Goal: Transaction & Acquisition: Purchase product/service

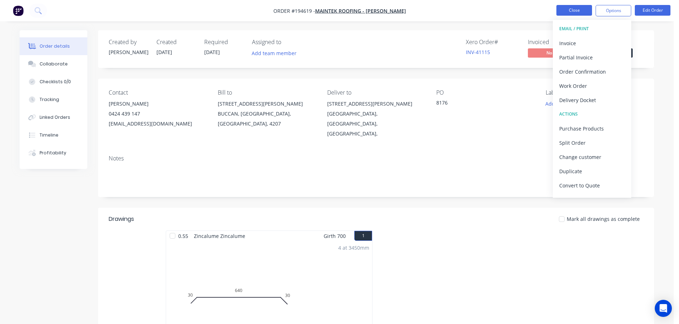
click at [580, 6] on button "Close" at bounding box center [574, 10] width 36 height 11
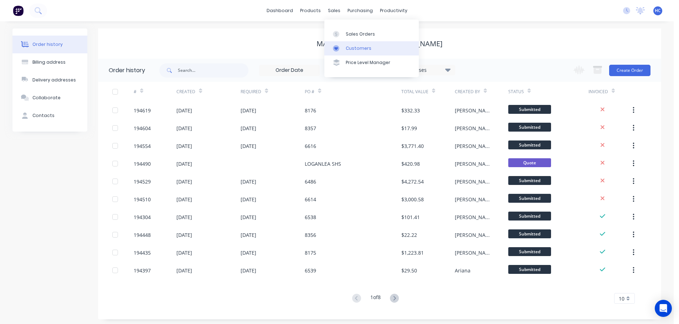
click at [354, 44] on link "Customers" at bounding box center [371, 48] width 94 height 14
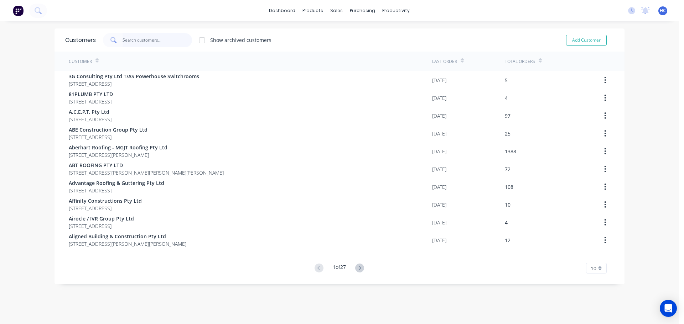
drag, startPoint x: 146, startPoint y: 40, endPoint x: 159, endPoint y: 48, distance: 15.6
click at [148, 42] on input "text" at bounding box center [157, 40] width 69 height 14
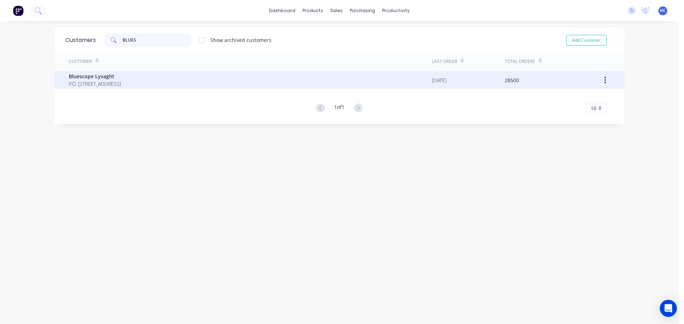
type input "BLUES"
click at [121, 74] on span "Bluescope Lysaght" at bounding box center [95, 76] width 52 height 7
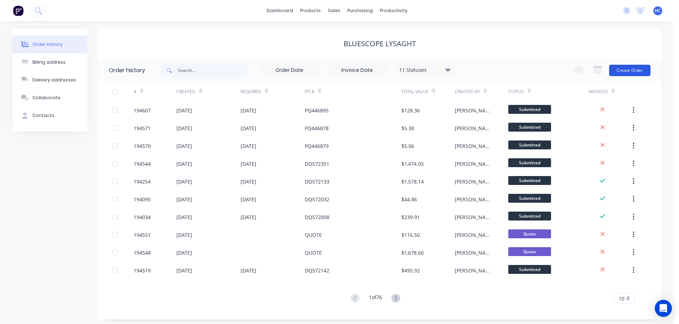
click at [628, 68] on button "Create Order" at bounding box center [629, 70] width 41 height 11
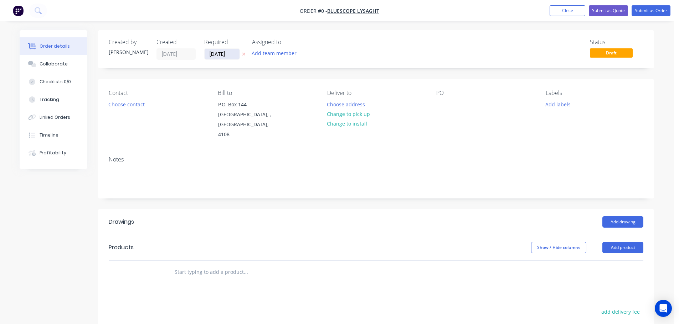
click at [219, 53] on input "[DATE]" at bounding box center [221, 54] width 35 height 11
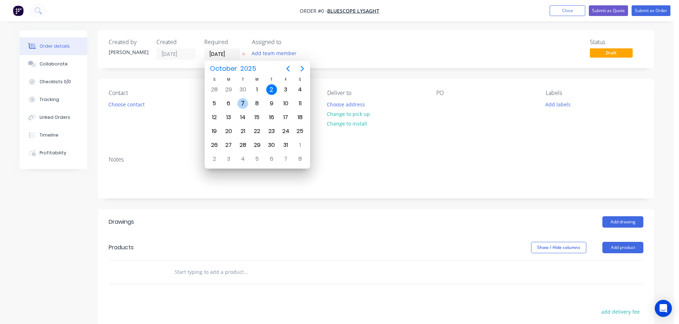
click at [244, 105] on div "7" at bounding box center [242, 103] width 11 height 11
type input "[DATE]"
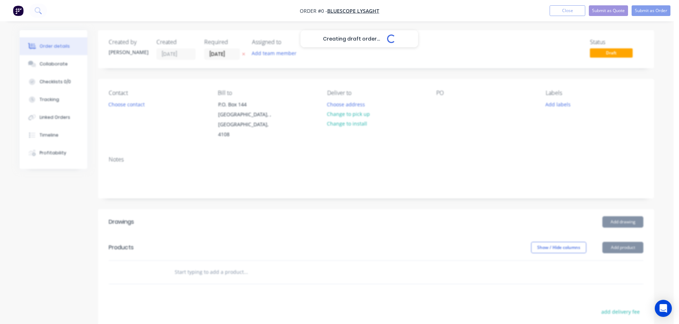
click at [137, 106] on div "Creating draft order... Loading..." at bounding box center [359, 192] width 679 height 324
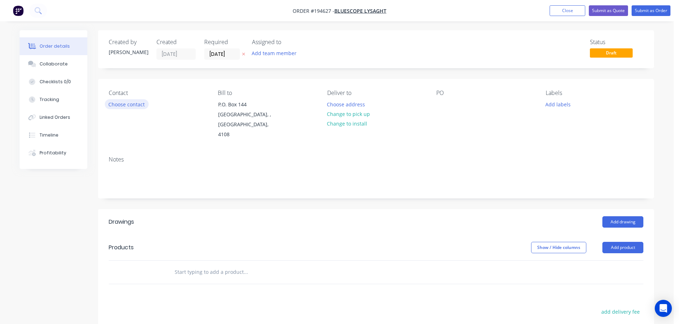
click at [127, 107] on button "Choose contact" at bounding box center [127, 104] width 44 height 10
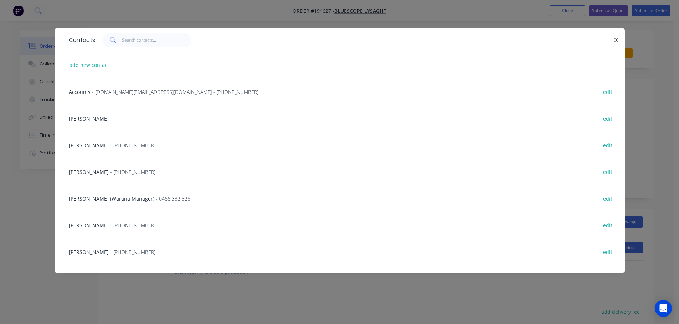
click at [119, 167] on div "[PERSON_NAME] - [PHONE_NUMBER] edit" at bounding box center [339, 171] width 549 height 27
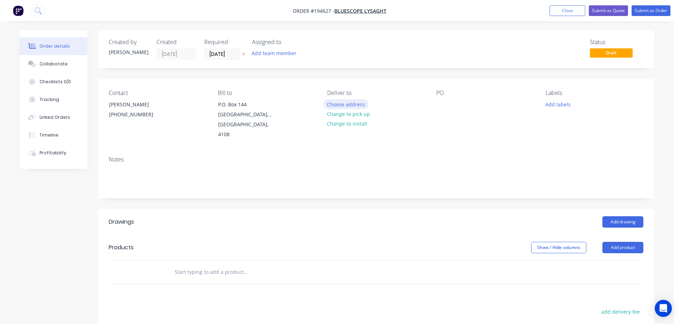
click at [345, 104] on button "Choose address" at bounding box center [346, 104] width 46 height 10
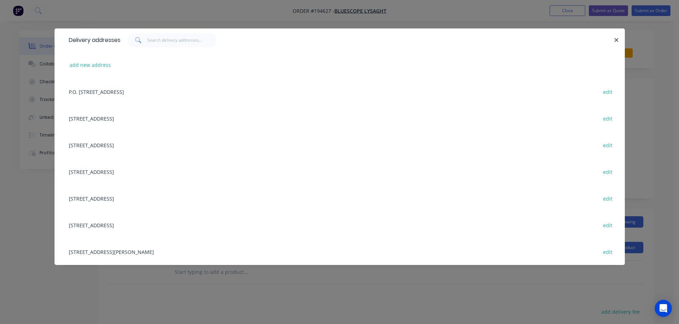
click at [126, 193] on div "[STREET_ADDRESS] edit" at bounding box center [339, 198] width 549 height 27
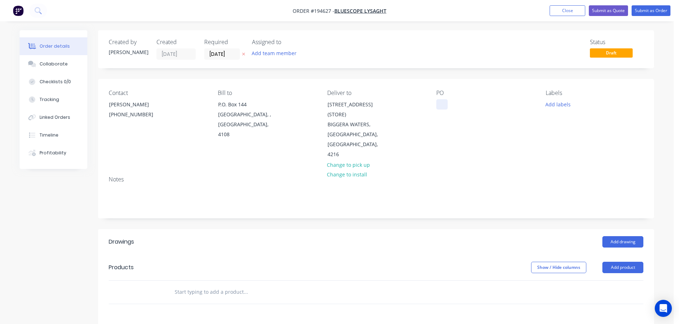
click at [444, 108] on div at bounding box center [441, 104] width 11 height 10
click at [561, 16] on nav "Order #194627 - Bluescope Lysaght Add product Close Submit as Quote Submit as O…" at bounding box center [339, 10] width 679 height 21
click at [563, 11] on button "Close" at bounding box center [567, 10] width 36 height 11
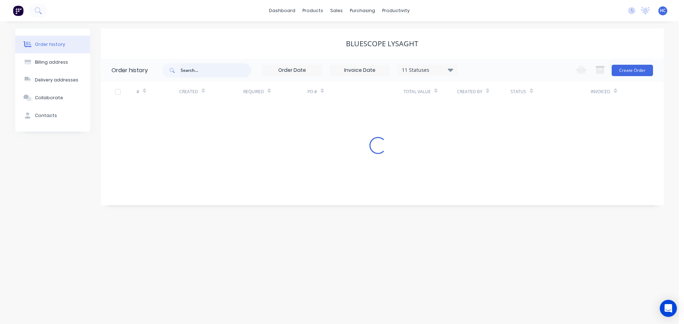
click at [202, 65] on input "text" at bounding box center [216, 70] width 71 height 14
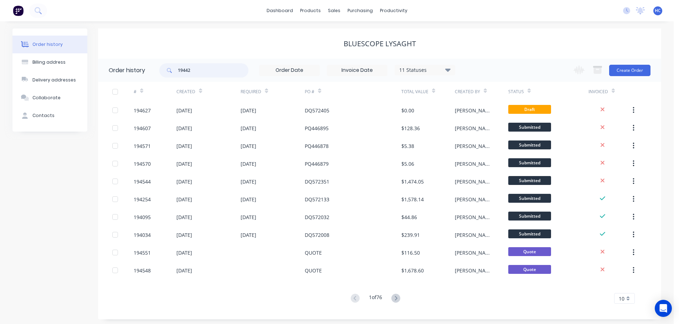
type input "194428"
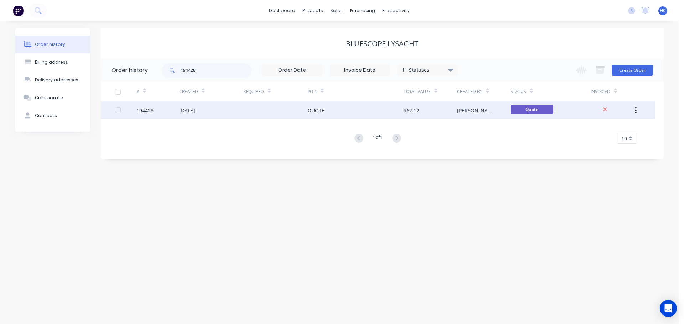
click at [357, 118] on div "QUOTE" at bounding box center [355, 111] width 96 height 18
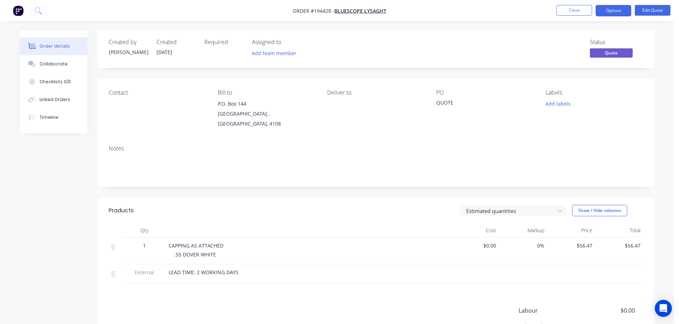
click at [671, 6] on ul "Close Options Edit Quote" at bounding box center [612, 10] width 131 height 11
click at [655, 12] on button "Edit Quote" at bounding box center [652, 10] width 36 height 11
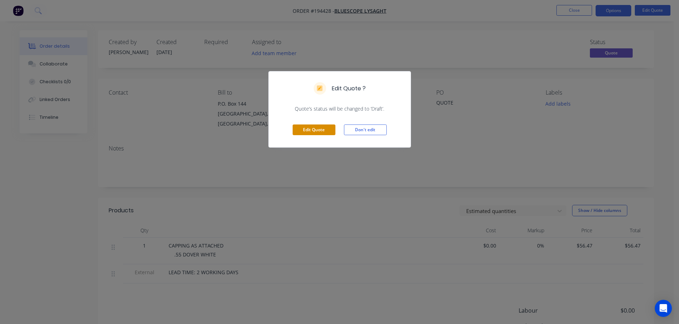
click at [318, 131] on button "Edit Quote" at bounding box center [313, 130] width 43 height 11
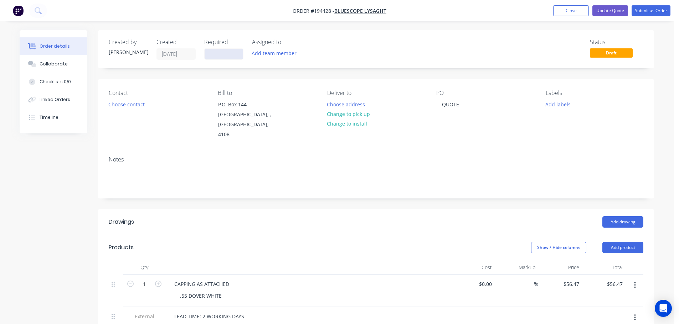
click at [225, 56] on input at bounding box center [223, 54] width 38 height 11
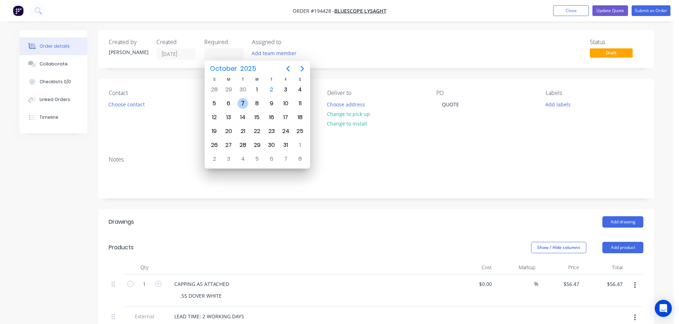
click at [237, 106] on div "7" at bounding box center [242, 104] width 14 height 14
type input "[DATE]"
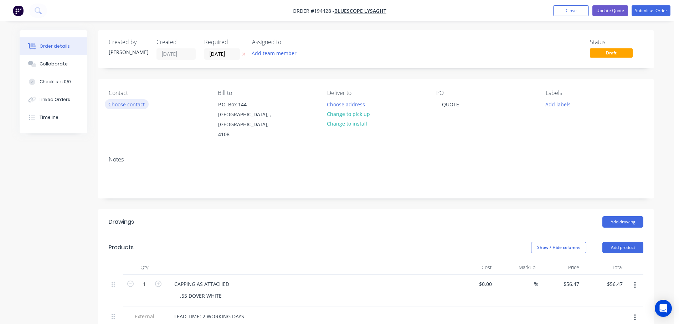
click at [123, 106] on button "Choose contact" at bounding box center [127, 104] width 44 height 10
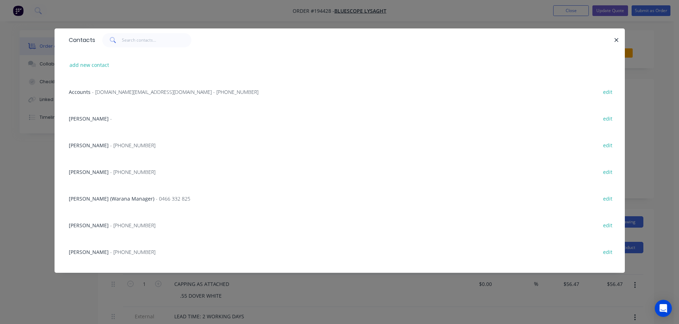
click at [111, 165] on div "[PERSON_NAME] - [PHONE_NUMBER] edit" at bounding box center [339, 171] width 549 height 27
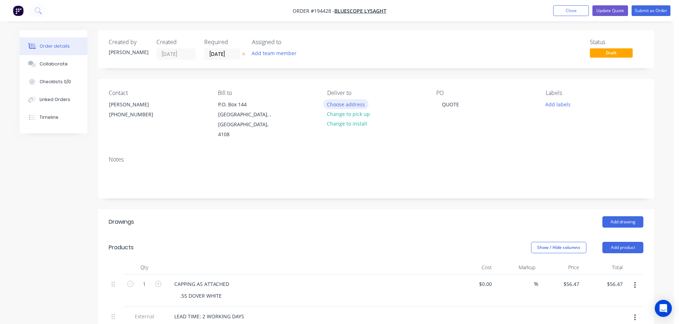
click at [341, 103] on button "Choose address" at bounding box center [346, 104] width 46 height 10
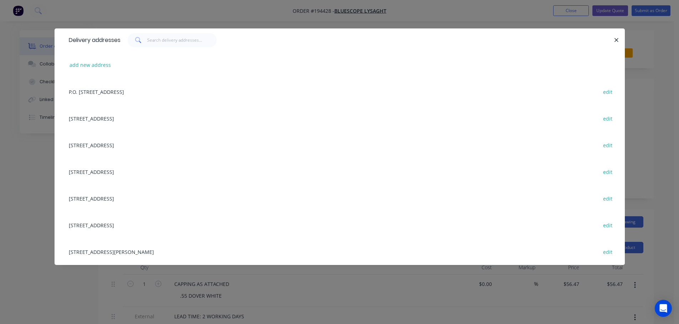
drag, startPoint x: 123, startPoint y: 199, endPoint x: 320, endPoint y: 151, distance: 203.5
click at [123, 199] on div "[STREET_ADDRESS] edit" at bounding box center [339, 198] width 549 height 27
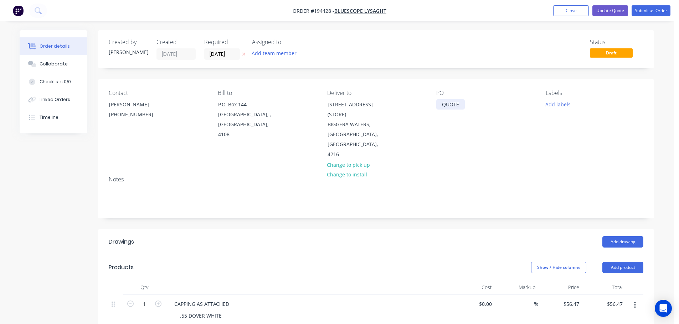
click at [452, 103] on div "QUOTE" at bounding box center [450, 104] width 28 height 10
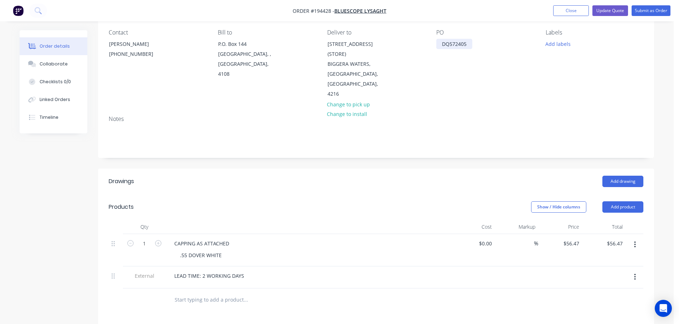
scroll to position [142, 0]
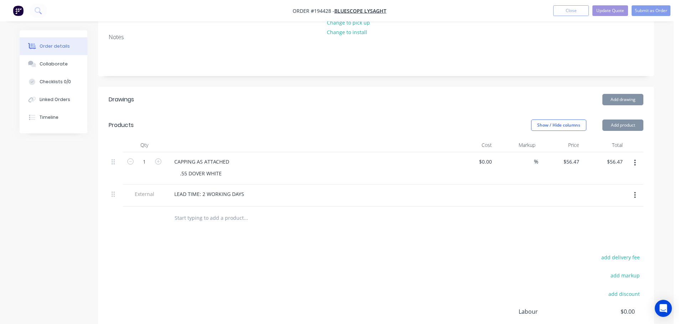
click at [632, 189] on button "button" at bounding box center [634, 195] width 17 height 13
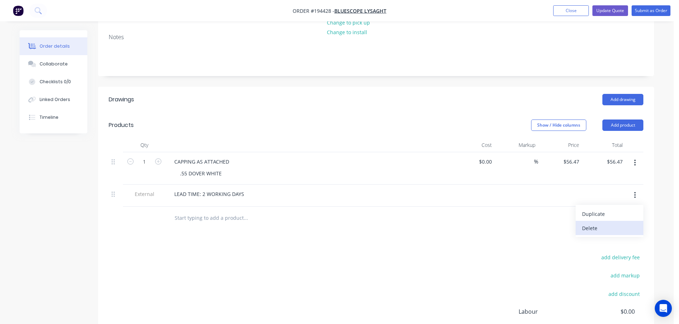
click at [612, 223] on div "Delete" at bounding box center [609, 228] width 55 height 10
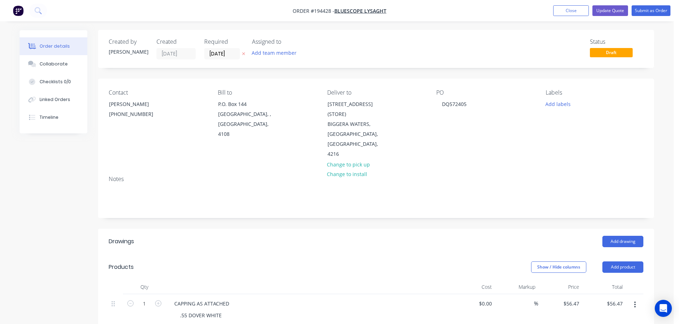
scroll to position [0, 0]
click at [646, 14] on button "Submit as Order" at bounding box center [650, 10] width 39 height 11
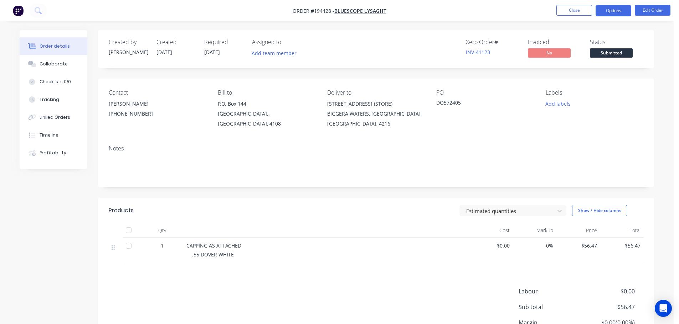
click at [621, 14] on button "Options" at bounding box center [613, 10] width 36 height 11
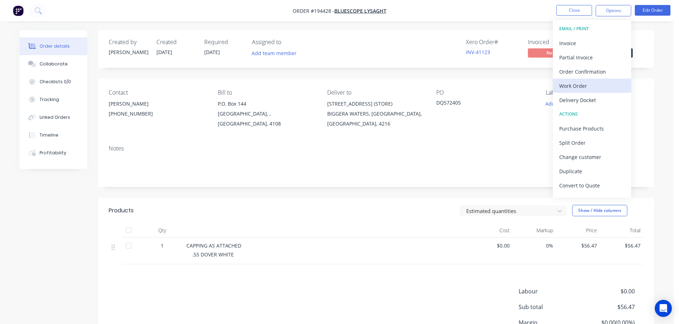
click at [580, 84] on div "Work Order" at bounding box center [592, 86] width 66 height 10
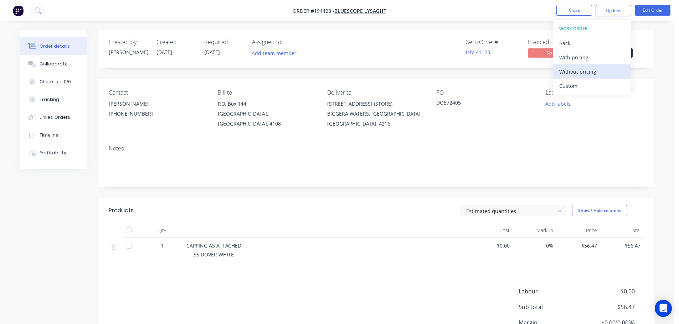
click at [584, 71] on div "Without pricing" at bounding box center [592, 72] width 66 height 10
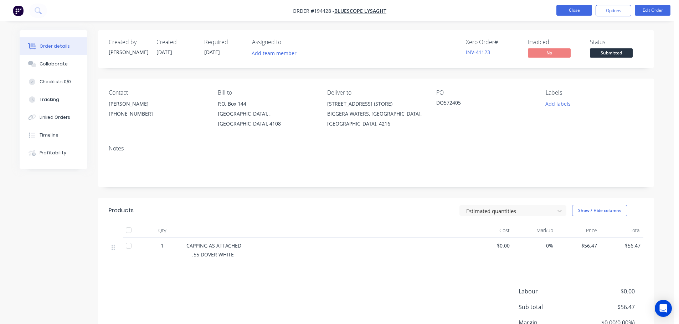
click at [568, 13] on button "Close" at bounding box center [574, 10] width 36 height 11
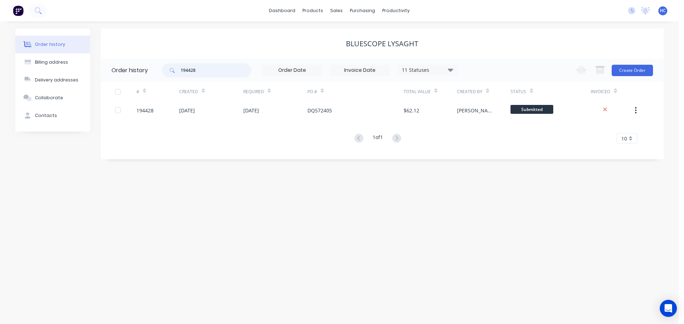
drag, startPoint x: 208, startPoint y: 70, endPoint x: 153, endPoint y: 75, distance: 54.7
click at [150, 75] on header "Order history 194428 11 Statuses Invoice Status Invoiced Not Invoiced Partial O…" at bounding box center [382, 70] width 563 height 23
click at [250, 41] on div "Bluescope Lysaght" at bounding box center [382, 44] width 563 height 9
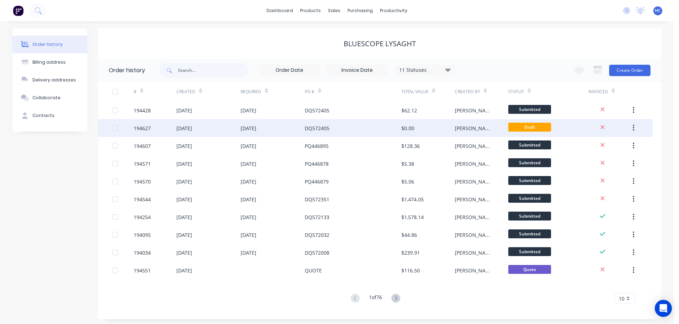
click at [399, 133] on div "DQ572405" at bounding box center [353, 128] width 96 height 18
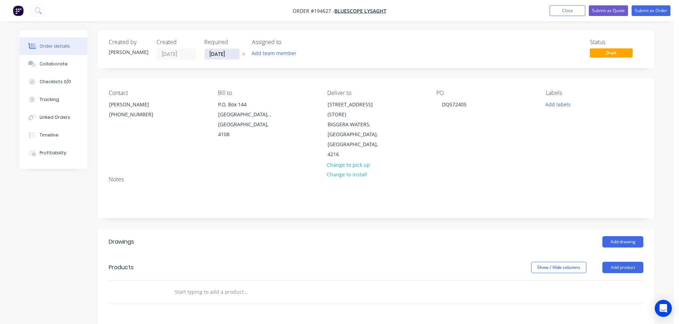
click at [223, 54] on input "[DATE]" at bounding box center [221, 54] width 35 height 11
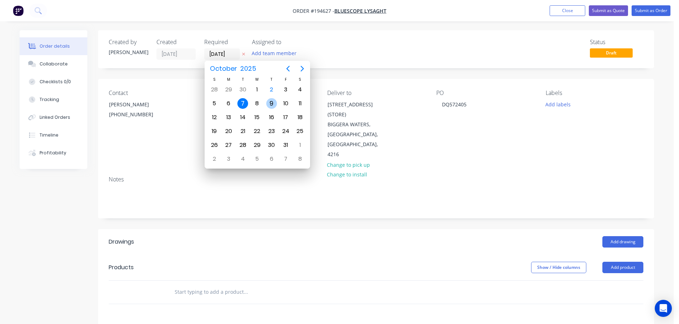
click at [272, 102] on div "9" at bounding box center [271, 103] width 11 height 11
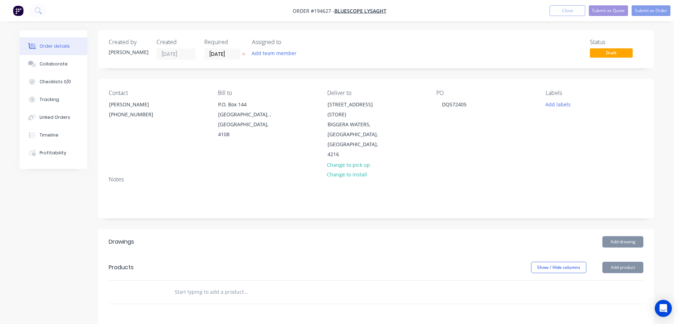
type input "[DATE]"
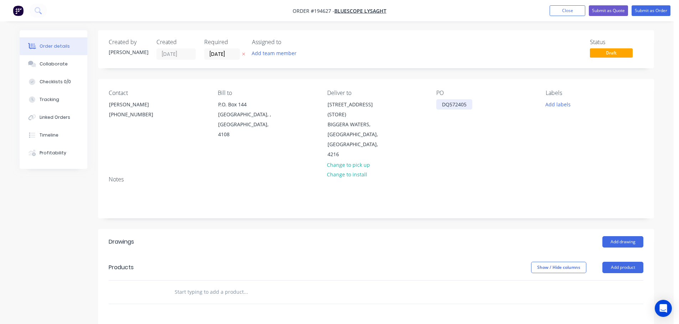
click at [464, 105] on div "DQ572405" at bounding box center [454, 104] width 36 height 10
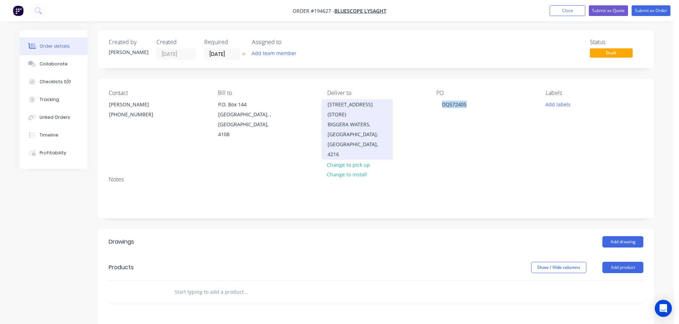
click at [331, 119] on div "[STREET_ADDRESS] (STORE)" at bounding box center [356, 110] width 59 height 20
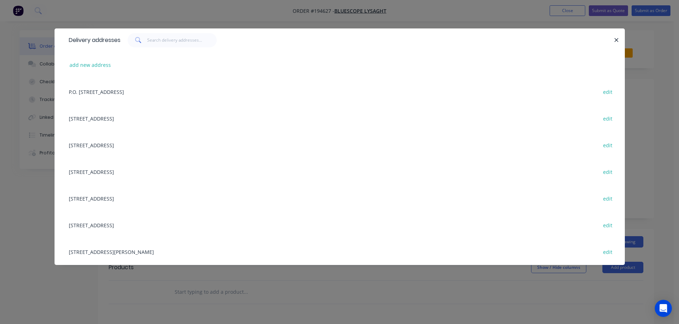
click at [157, 256] on div "[STREET_ADDRESS][PERSON_NAME] edit" at bounding box center [339, 252] width 549 height 27
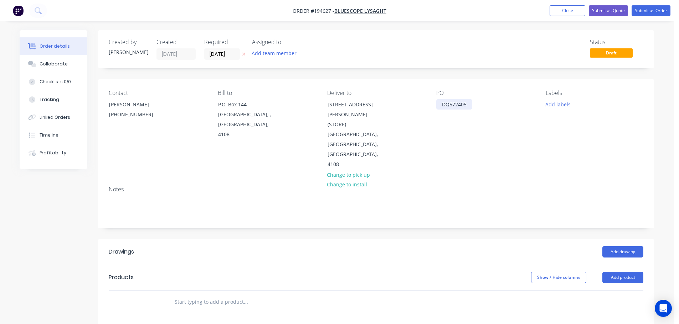
click at [461, 102] on div "DQ572405" at bounding box center [454, 104] width 36 height 10
click at [546, 101] on button "Add labels" at bounding box center [557, 104] width 33 height 10
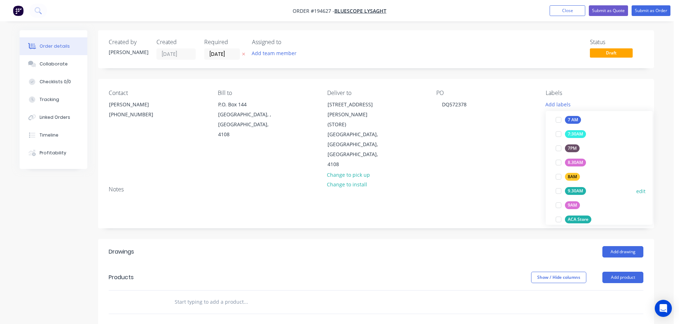
scroll to position [214, 0]
click at [582, 208] on div "ACA Store" at bounding box center [578, 211] width 26 height 8
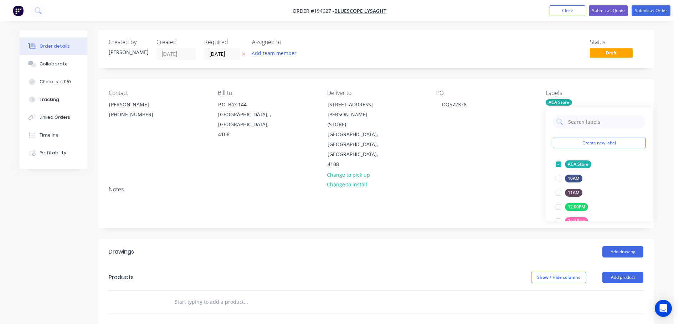
click at [516, 209] on div "Created by [PERSON_NAME] Created [DATE] Required [DATE] Assigned to Add team me…" at bounding box center [376, 257] width 556 height 455
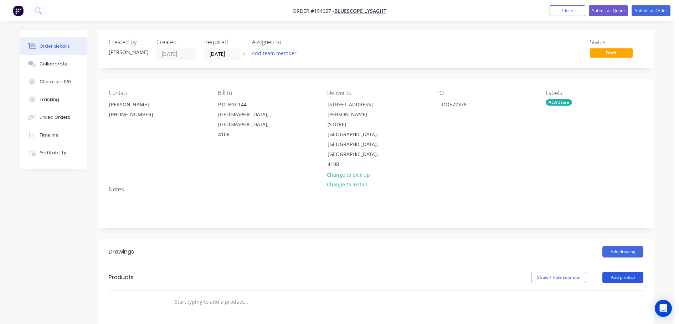
click at [622, 272] on button "Add product" at bounding box center [622, 277] width 41 height 11
click at [605, 291] on div "Product catalogue" at bounding box center [609, 296] width 55 height 10
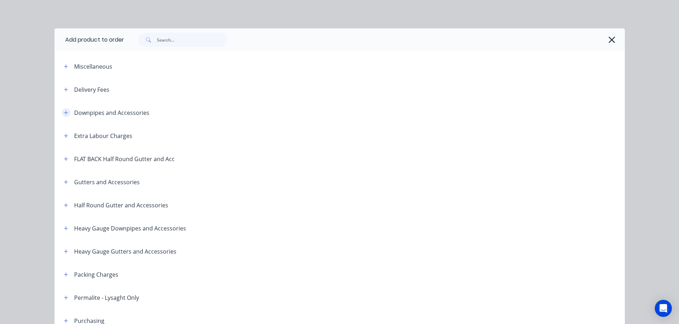
click at [64, 114] on icon "button" at bounding box center [66, 113] width 4 height 4
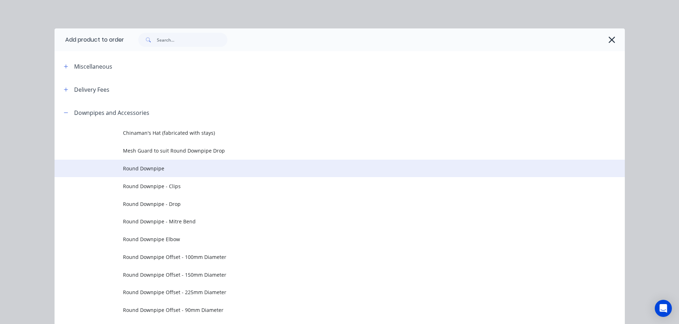
click at [164, 166] on span "Round Downpipe" at bounding box center [323, 168] width 401 height 7
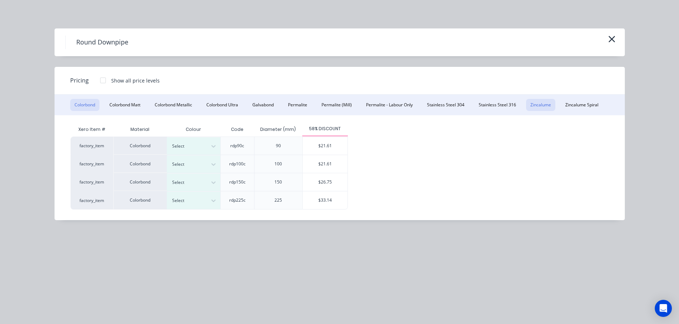
click at [541, 108] on button "Zincalume" at bounding box center [540, 105] width 29 height 12
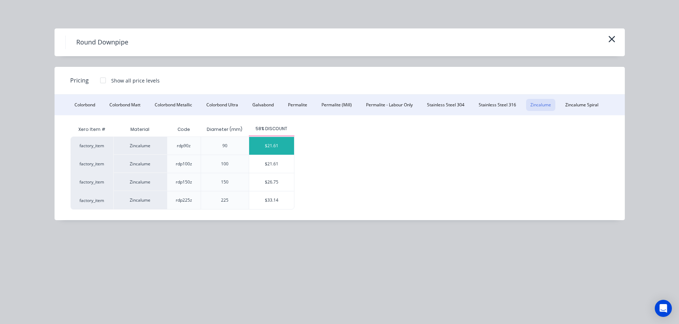
click at [269, 146] on div "$21.61" at bounding box center [271, 146] width 45 height 18
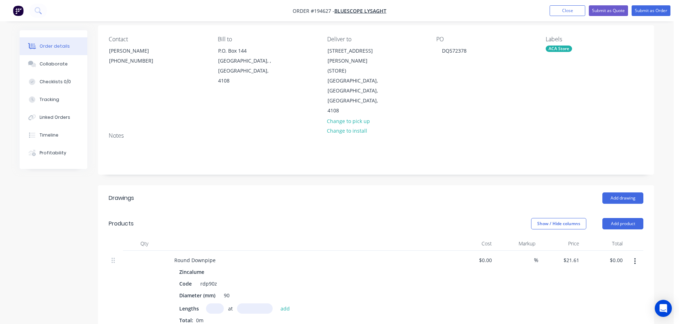
scroll to position [71, 0]
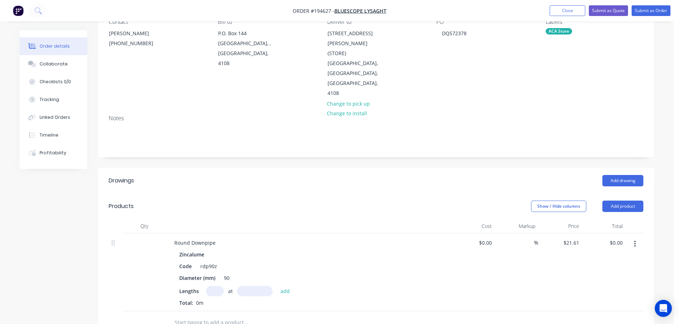
click at [216, 286] on input "text" at bounding box center [215, 291] width 18 height 10
type input "2"
type input "3000"
click at [277, 286] on button "add" at bounding box center [285, 291] width 17 height 10
type input "$129.66"
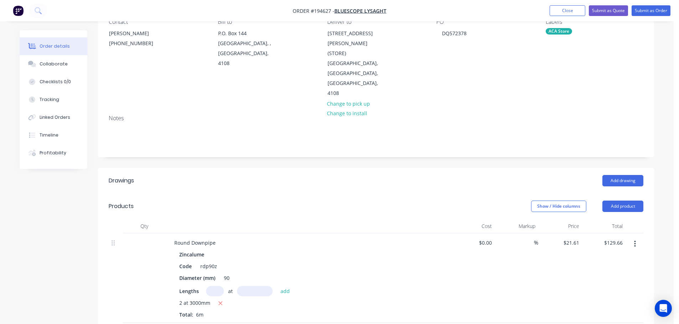
click at [639, 5] on nav "Order #194627 - Bluescope Lysaght Add product Close Submit as Quote Submit as O…" at bounding box center [339, 10] width 679 height 21
click at [646, 10] on button "Submit as Order" at bounding box center [650, 10] width 39 height 11
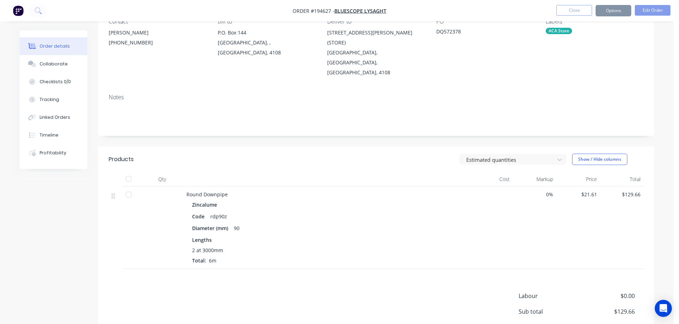
scroll to position [0, 0]
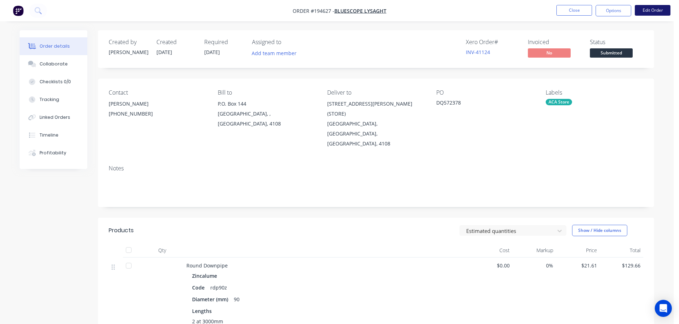
click at [636, 11] on button "Edit Order" at bounding box center [652, 10] width 36 height 11
click at [619, 15] on div "Edit Order ? Order’s status will be changed to ‘Draft’, and order will not be v…" at bounding box center [339, 162] width 679 height 324
click at [617, 5] on nav "Order #194627 - Bluescope Lysaght Close Options Edit Order" at bounding box center [339, 10] width 679 height 21
click at [615, 12] on button "Options" at bounding box center [613, 10] width 36 height 11
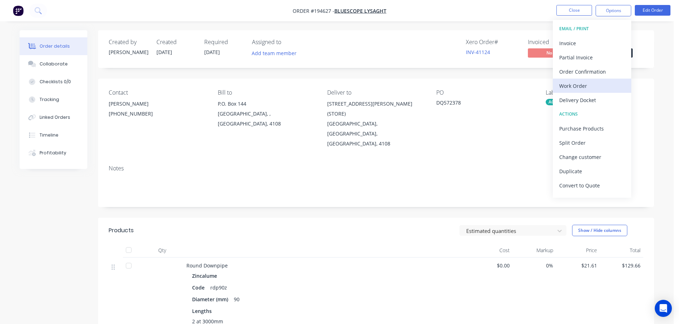
click at [576, 88] on div "Work Order" at bounding box center [592, 86] width 66 height 10
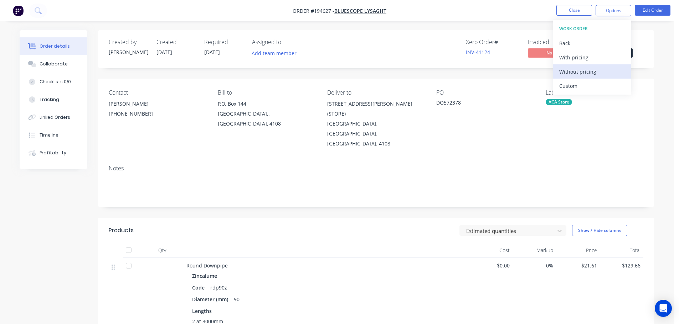
click at [579, 71] on div "Without pricing" at bounding box center [592, 72] width 66 height 10
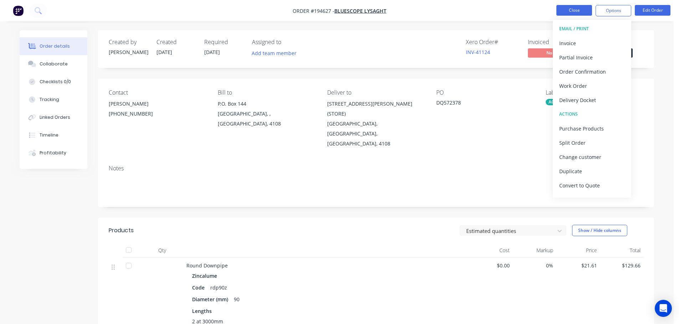
click at [575, 11] on button "Close" at bounding box center [574, 10] width 36 height 11
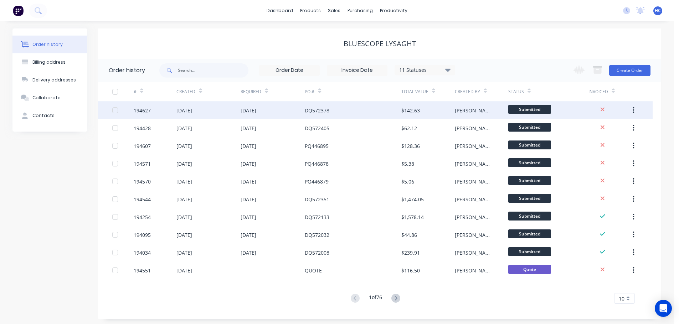
click at [634, 113] on icon "button" at bounding box center [632, 110] width 1 height 6
click at [609, 147] on div "Duplicate" at bounding box center [607, 143] width 55 height 10
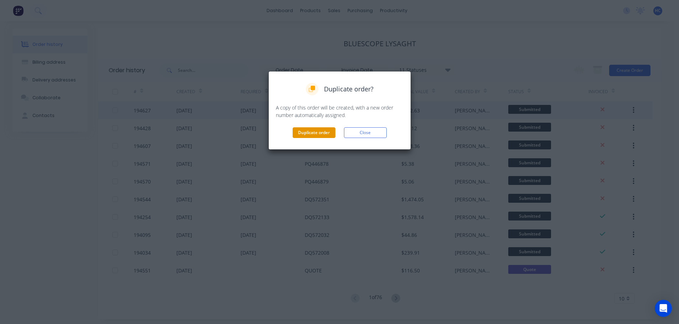
click at [314, 131] on button "Duplicate order" at bounding box center [313, 133] width 43 height 11
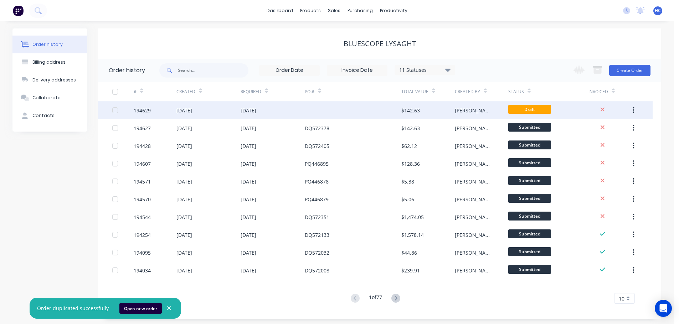
click at [306, 112] on div at bounding box center [353, 111] width 96 height 18
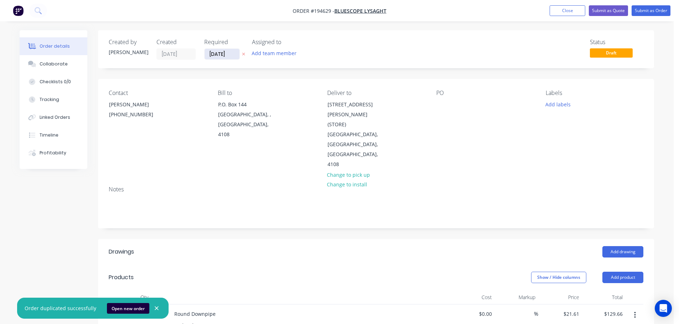
click at [220, 50] on input "[DATE]" at bounding box center [221, 54] width 35 height 11
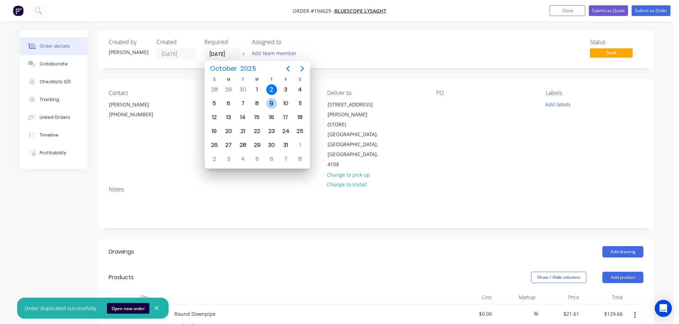
click at [267, 105] on div "9" at bounding box center [271, 103] width 11 height 11
type input "[DATE]"
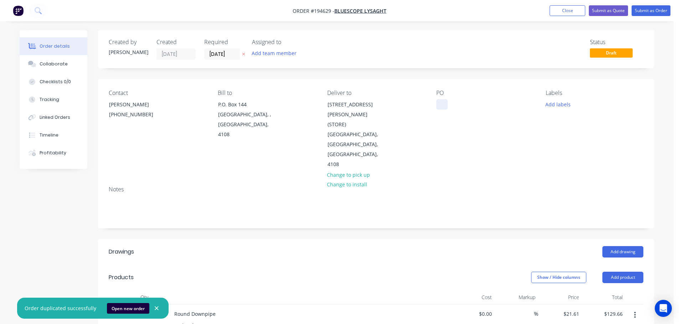
click at [447, 104] on div at bounding box center [441, 104] width 11 height 10
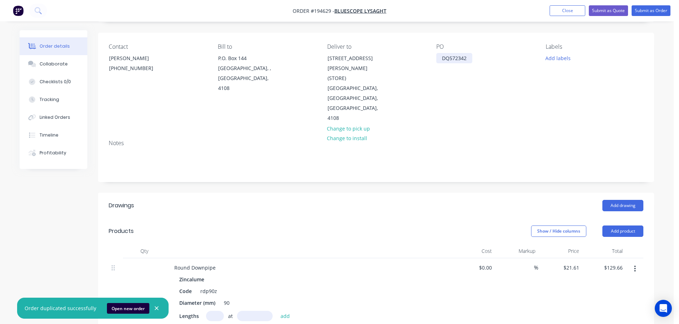
scroll to position [71, 0]
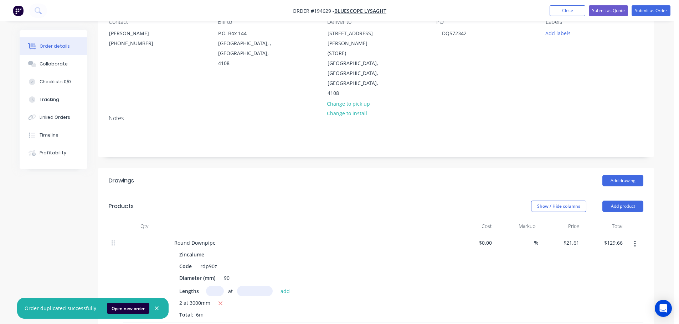
click at [548, 27] on div "Labels Add labels" at bounding box center [594, 59] width 98 height 80
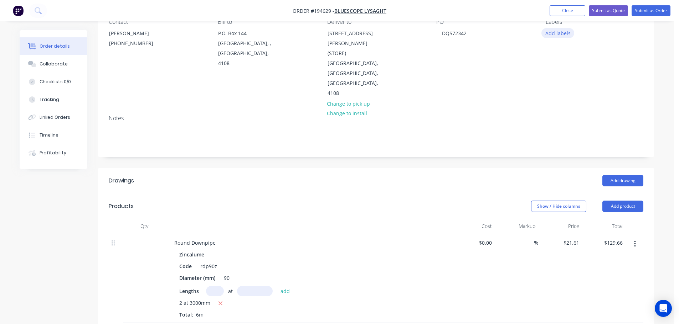
click at [550, 31] on button "Add labels" at bounding box center [557, 33] width 33 height 10
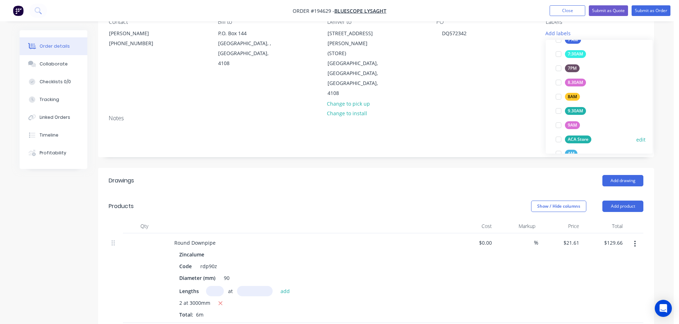
click at [574, 139] on div "ACA Store" at bounding box center [578, 140] width 26 height 8
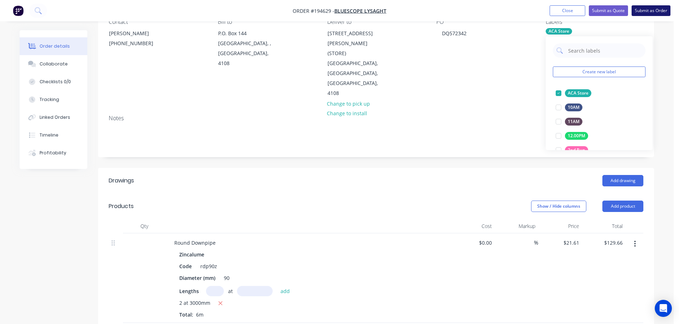
click at [662, 9] on button "Submit as Order" at bounding box center [650, 10] width 39 height 11
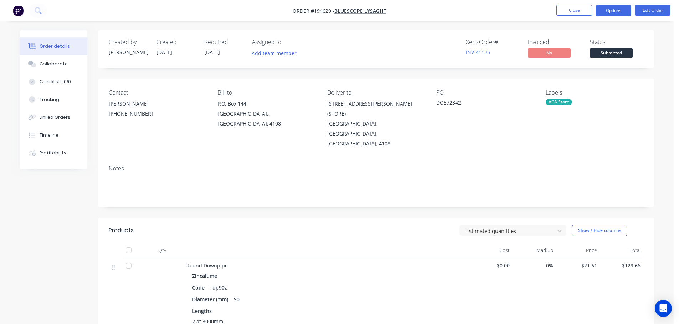
click at [605, 11] on button "Options" at bounding box center [613, 10] width 36 height 11
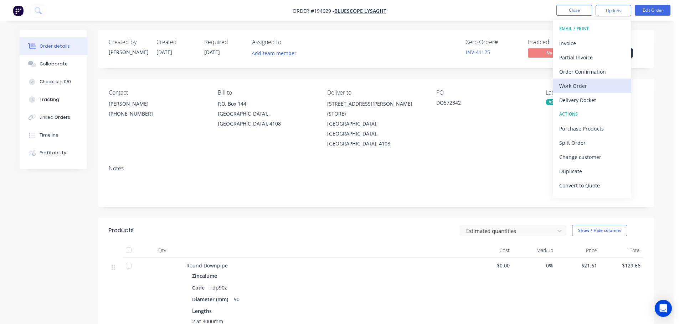
click at [578, 84] on div "Work Order" at bounding box center [592, 86] width 66 height 10
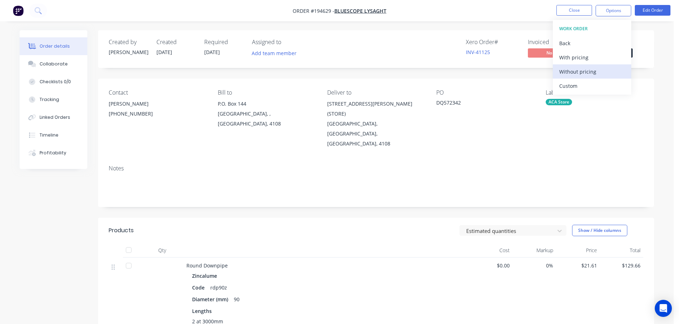
click at [586, 71] on div "Without pricing" at bounding box center [592, 72] width 66 height 10
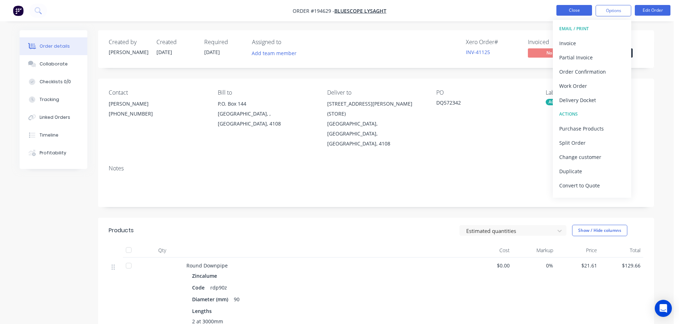
click at [588, 15] on button "Close" at bounding box center [574, 10] width 36 height 11
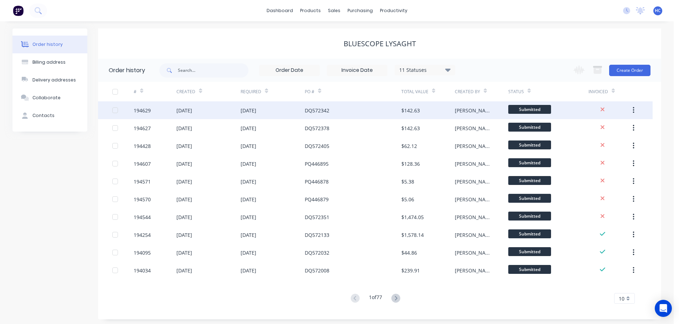
click at [636, 110] on button "button" at bounding box center [633, 110] width 17 height 13
click at [615, 137] on button "Duplicate" at bounding box center [608, 143] width 68 height 14
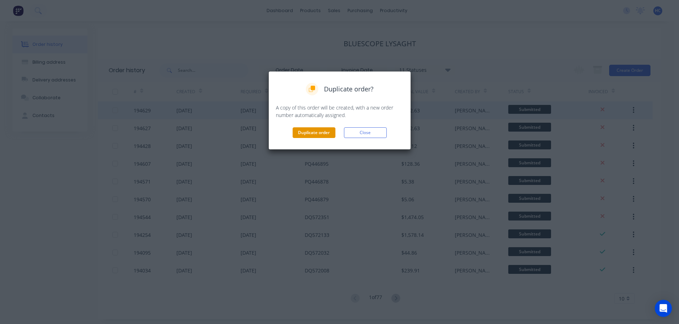
click at [327, 136] on button "Duplicate order" at bounding box center [313, 133] width 43 height 11
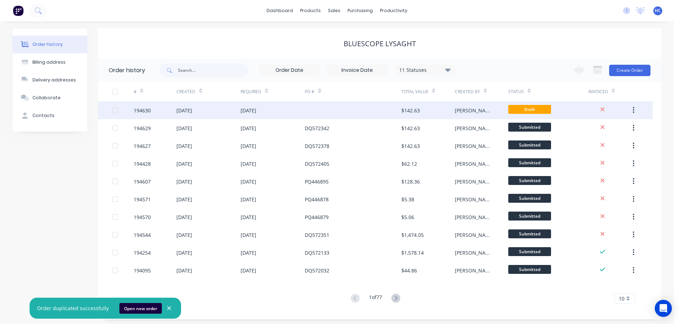
click at [441, 115] on div "$142.63" at bounding box center [427, 111] width 53 height 18
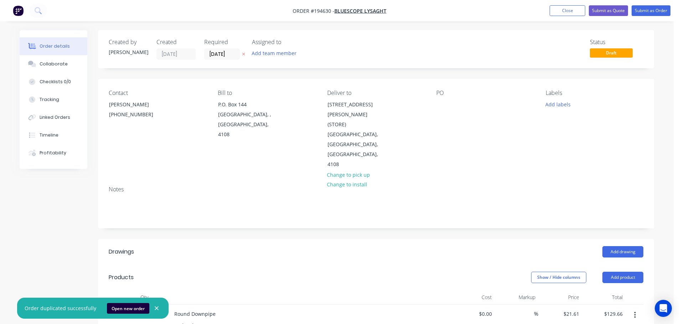
click at [244, 55] on icon "button" at bounding box center [243, 54] width 3 height 4
click at [224, 55] on input at bounding box center [223, 54] width 38 height 11
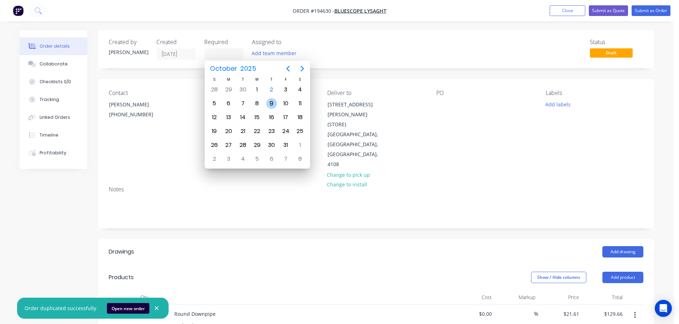
click at [270, 106] on div "9" at bounding box center [271, 103] width 11 height 11
type input "[DATE]"
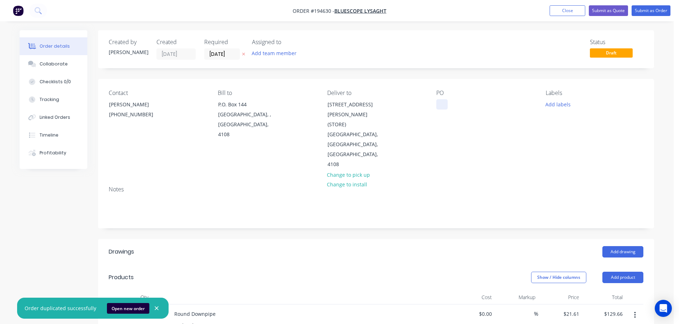
click at [443, 104] on div at bounding box center [441, 104] width 11 height 10
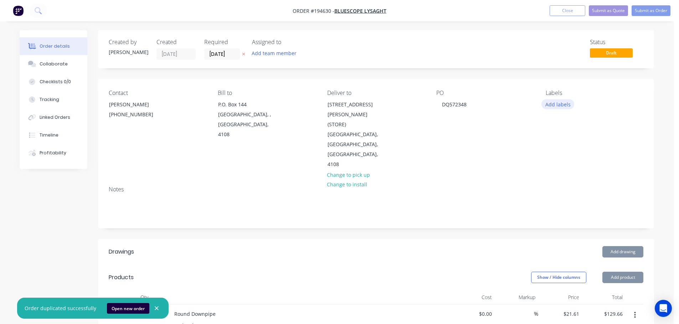
click at [560, 108] on button "Add labels" at bounding box center [557, 104] width 33 height 10
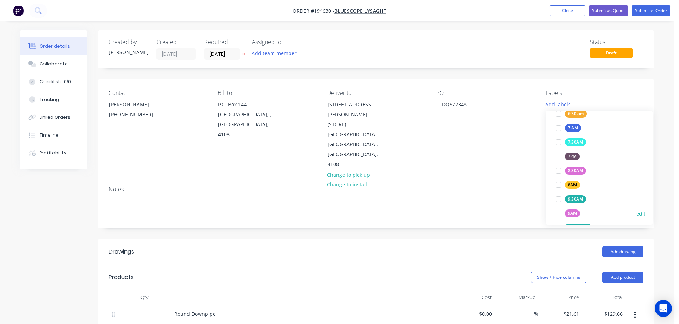
scroll to position [214, 0]
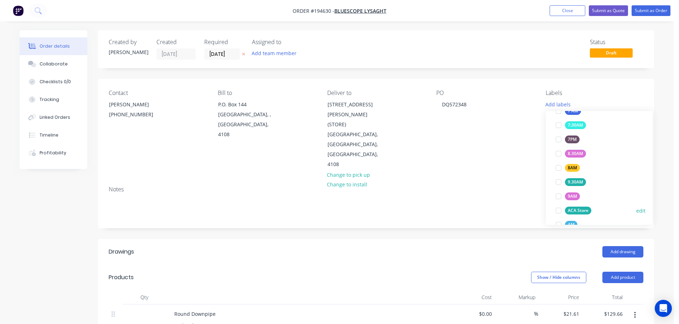
click at [578, 209] on div "ACA Store" at bounding box center [578, 211] width 26 height 8
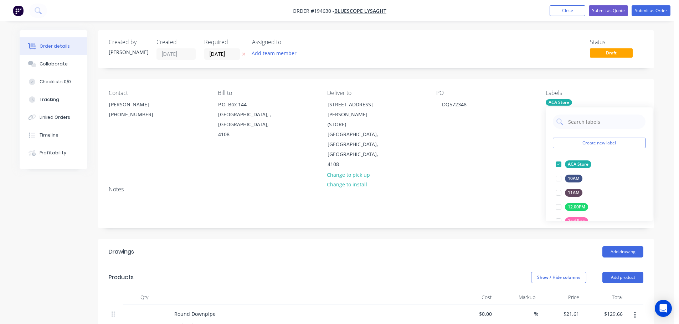
click at [501, 239] on header "Drawings Add drawing" at bounding box center [376, 252] width 556 height 26
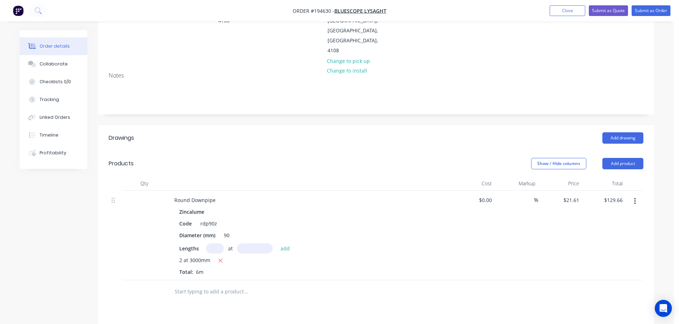
scroll to position [142, 0]
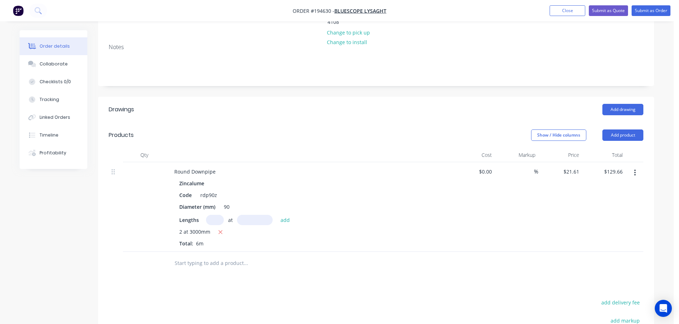
click at [638, 167] on button "button" at bounding box center [634, 173] width 17 height 13
click at [611, 187] on div "Edit" at bounding box center [609, 192] width 55 height 10
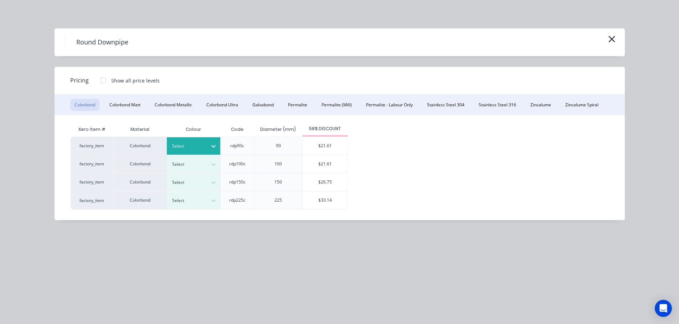
click at [198, 141] on div "Select" at bounding box center [193, 145] width 53 height 17
click at [89, 260] on div "Jasper" at bounding box center [44, 266] width 89 height 13
click at [314, 146] on div "$21.61" at bounding box center [324, 146] width 45 height 18
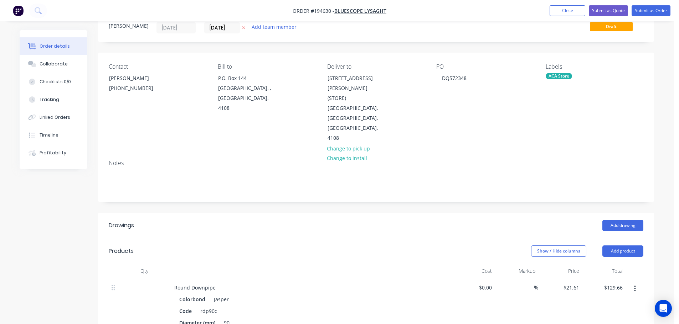
scroll to position [0, 0]
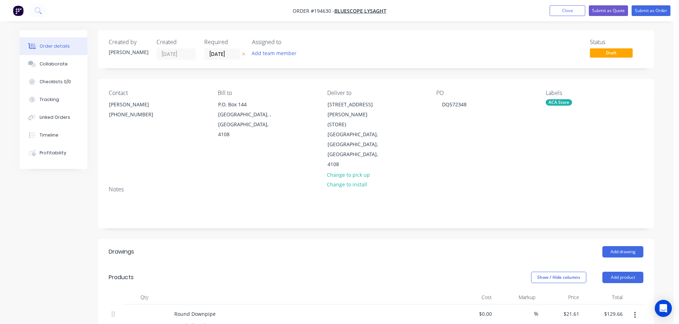
click at [654, 17] on nav "Order #194630 - Bluescope Lysaght Add product Close Submit as Quote Submit as O…" at bounding box center [339, 10] width 679 height 21
click at [656, 7] on button "Submit as Order" at bounding box center [650, 10] width 39 height 11
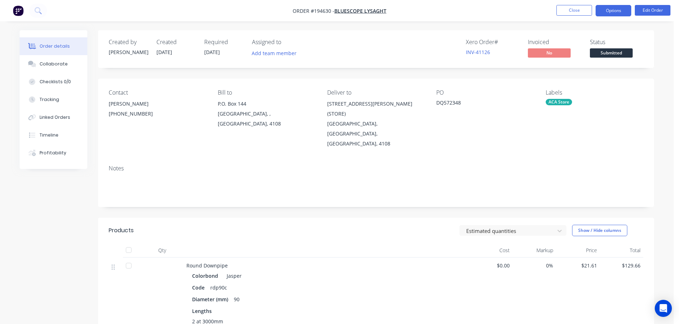
click at [619, 5] on button "Options" at bounding box center [613, 10] width 36 height 11
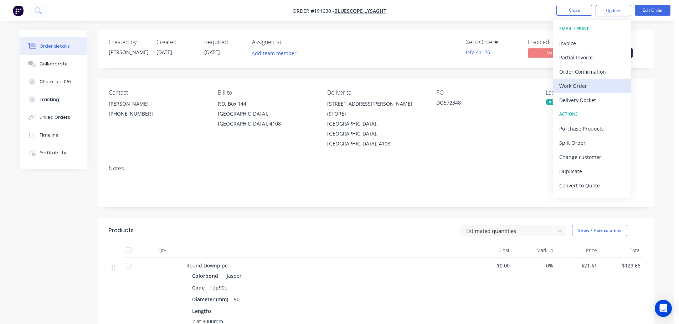
click at [577, 88] on div "Work Order" at bounding box center [592, 86] width 66 height 10
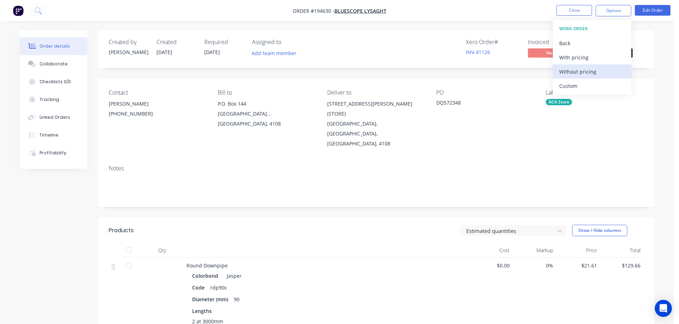
click at [583, 77] on div "Without pricing" at bounding box center [592, 72] width 66 height 10
